Goal: Navigation & Orientation: Understand site structure

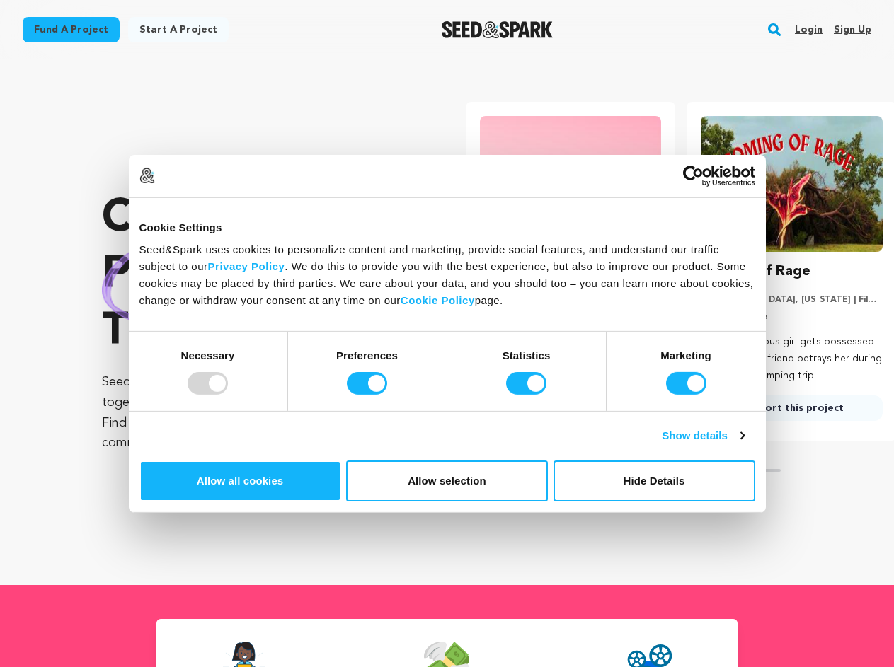
click at [228, 395] on div at bounding box center [208, 383] width 40 height 23
click at [387, 395] on input "Preferences" at bounding box center [367, 383] width 40 height 23
checkbox input "false"
click at [528, 395] on input "Statistics" at bounding box center [526, 383] width 40 height 23
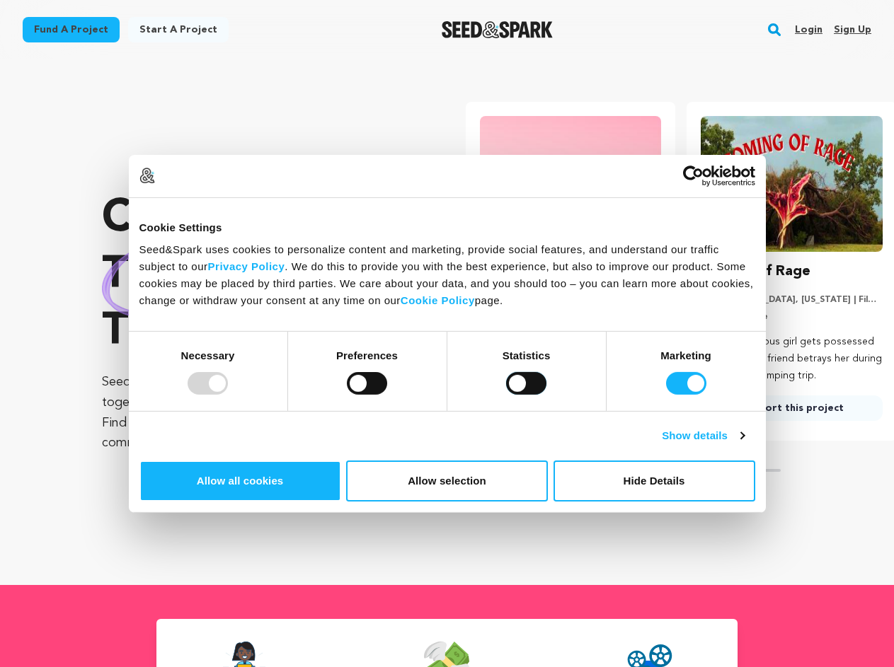
checkbox input "false"
click at [666, 395] on input "Marketing" at bounding box center [686, 383] width 40 height 23
checkbox input "false"
click at [744, 444] on link "Show details" at bounding box center [703, 435] width 82 height 17
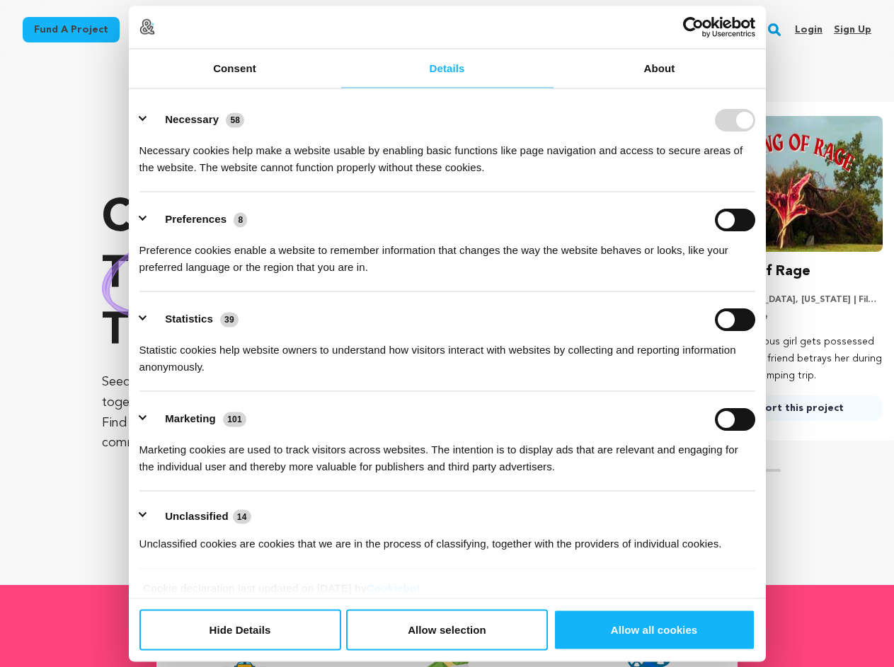
click at [762, 482] on ul "Necessary 58 Necessary cookies help make a website usable by enabling basic fun…" at bounding box center [446, 331] width 629 height 477
click at [782, 575] on section "Crowdfunding theater that matters . Seed&Spark is where creators and audiences …" at bounding box center [498, 322] width 792 height 526
click at [777, 30] on rect "button" at bounding box center [774, 29] width 17 height 17
